Goal: Task Accomplishment & Management: Complete application form

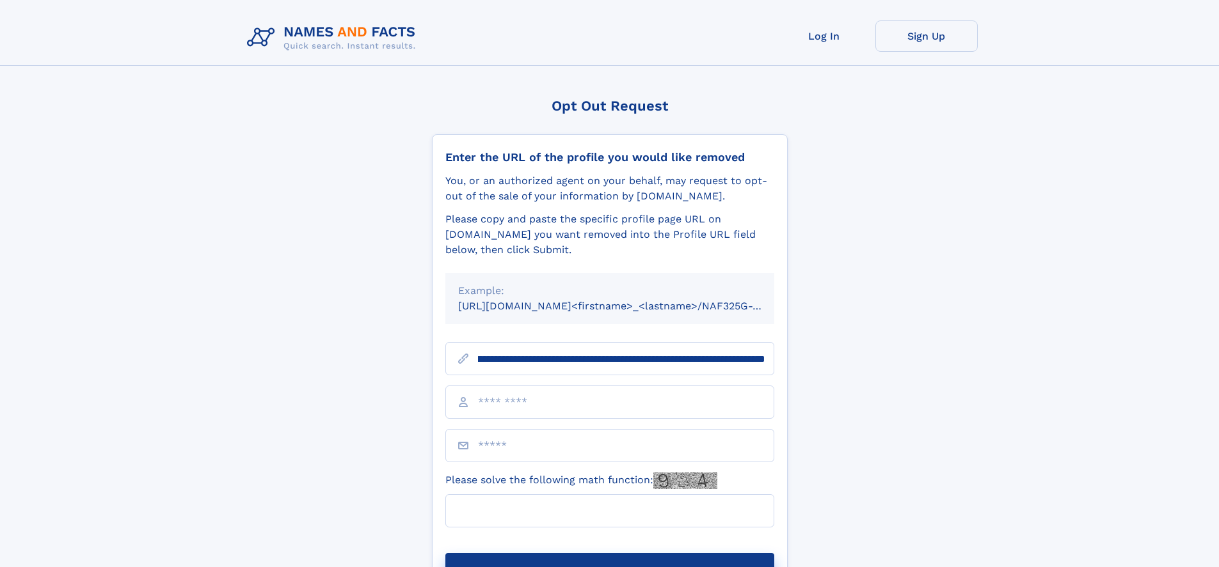
scroll to position [0, 172]
type input "**********"
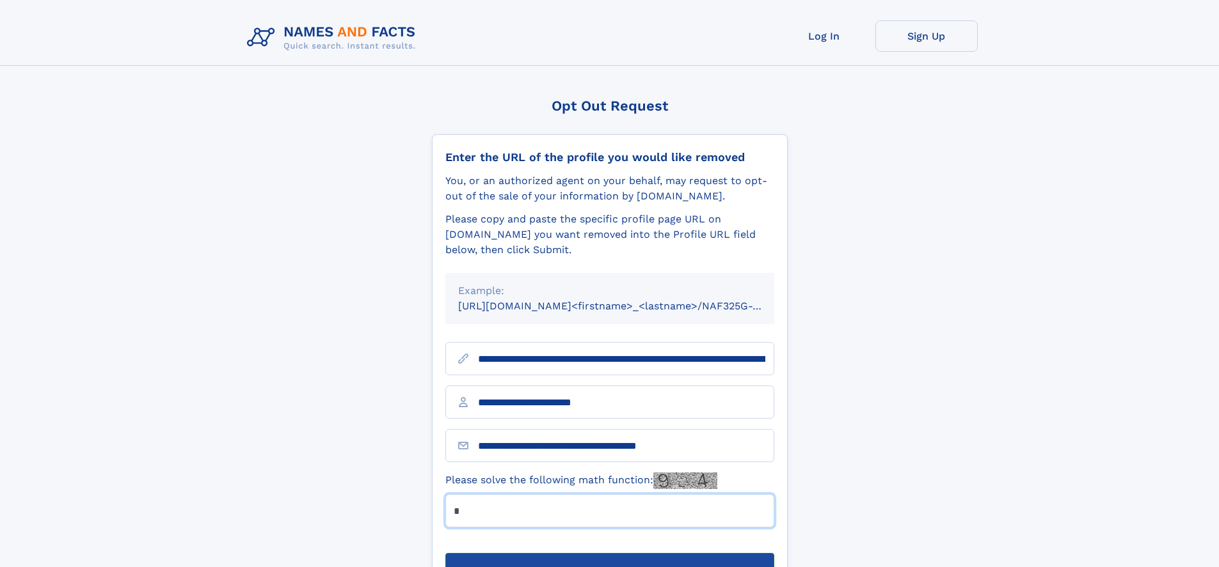
type input "*"
click at [609, 553] on button "Submit Opt Out Request" at bounding box center [609, 573] width 329 height 41
